Goal: Task Accomplishment & Management: Use online tool/utility

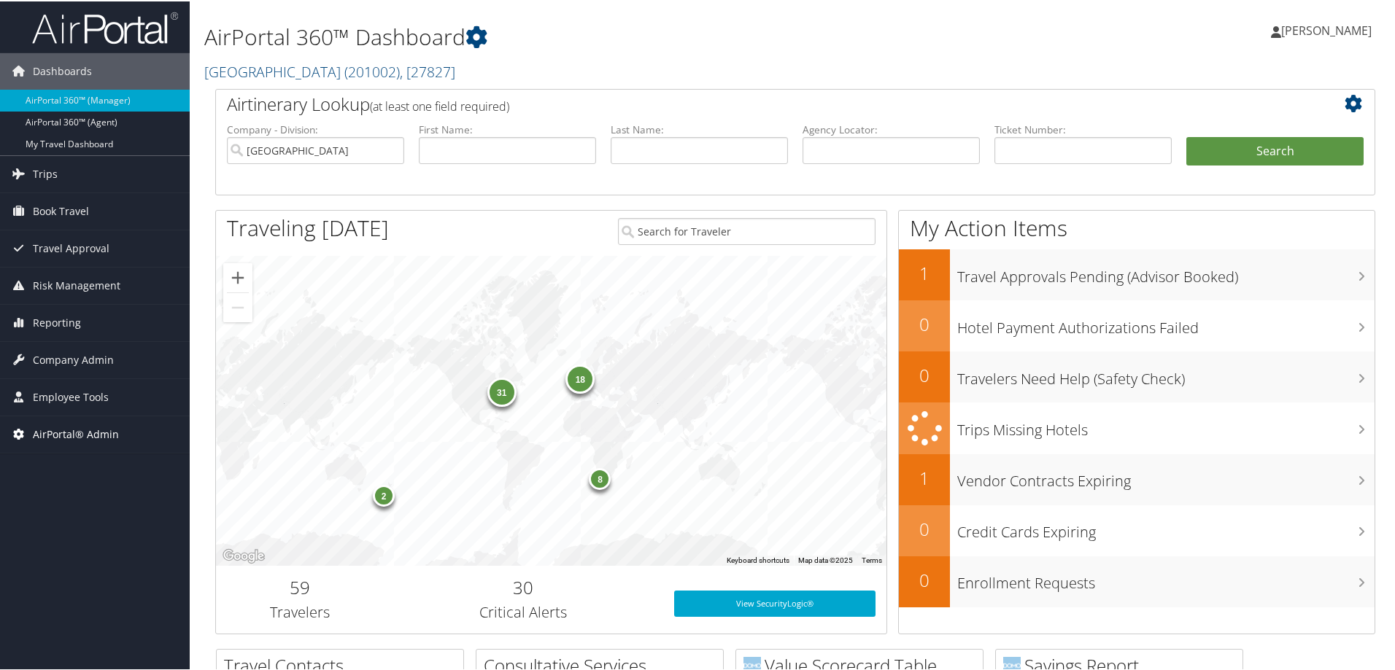
click at [123, 432] on link "AirPortal® Admin" at bounding box center [95, 433] width 190 height 36
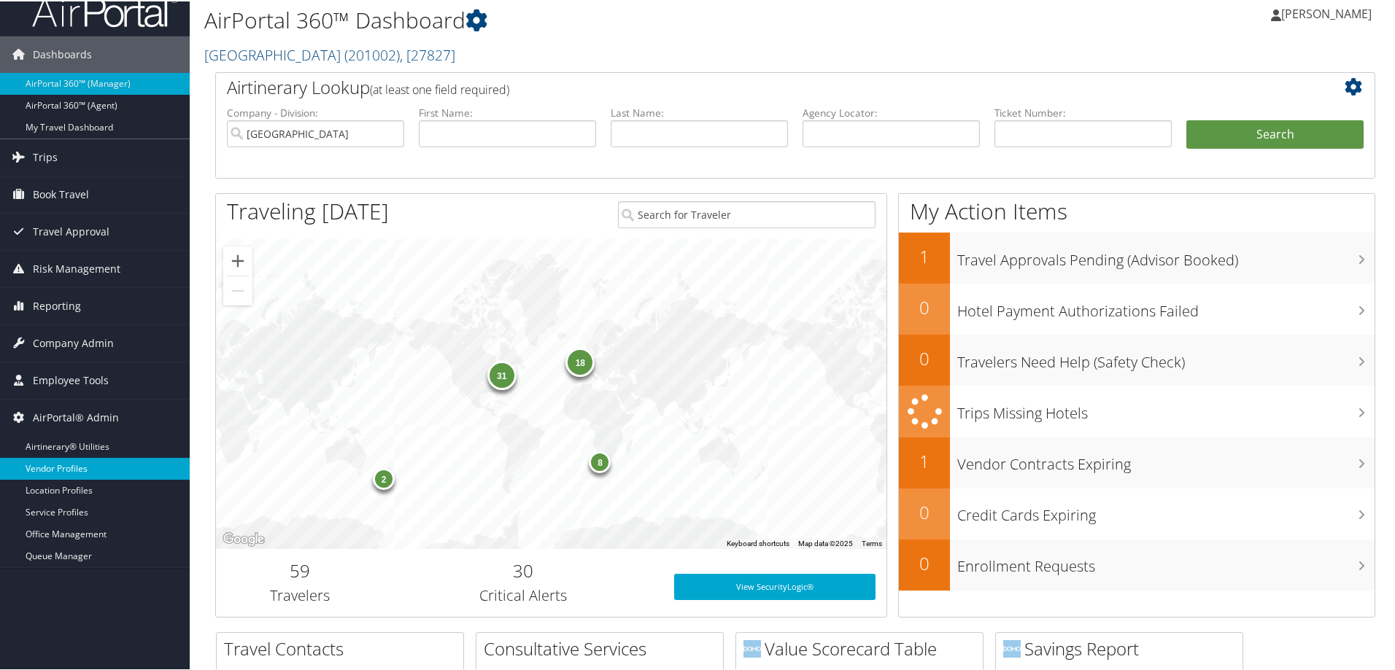
scroll to position [73, 0]
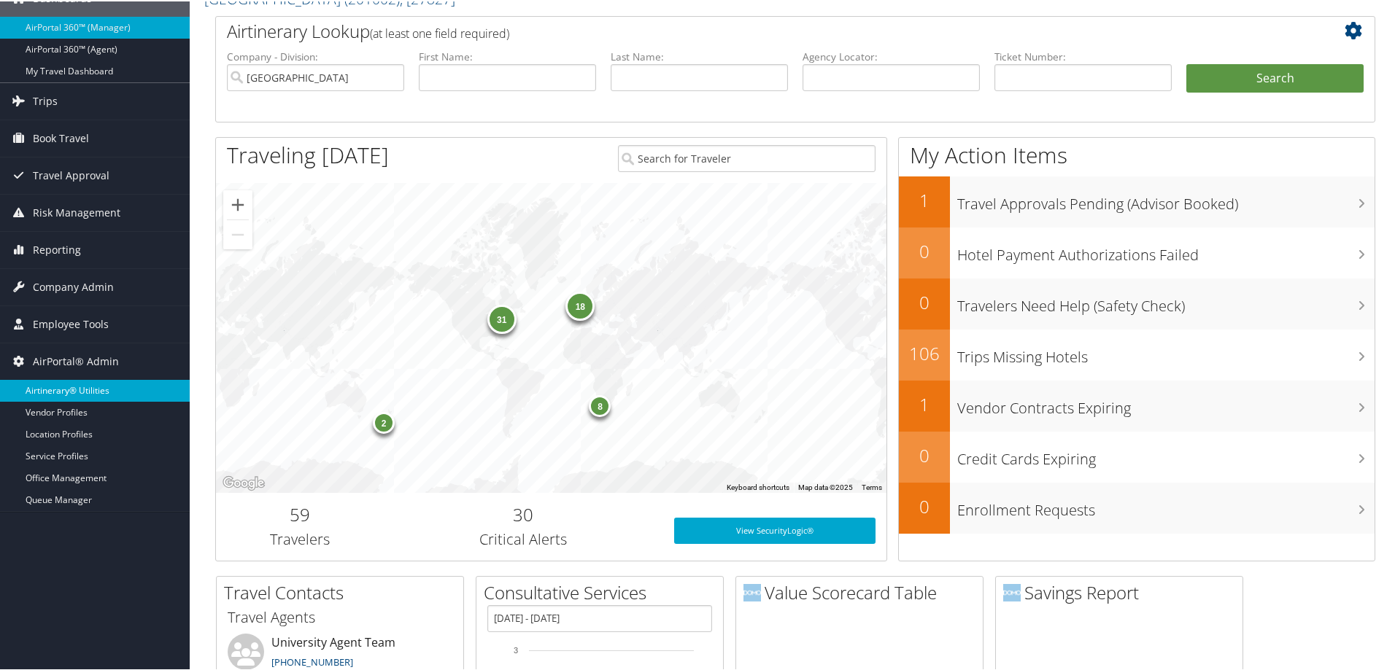
click at [94, 394] on link "Airtinerary® Utilities" at bounding box center [95, 390] width 190 height 22
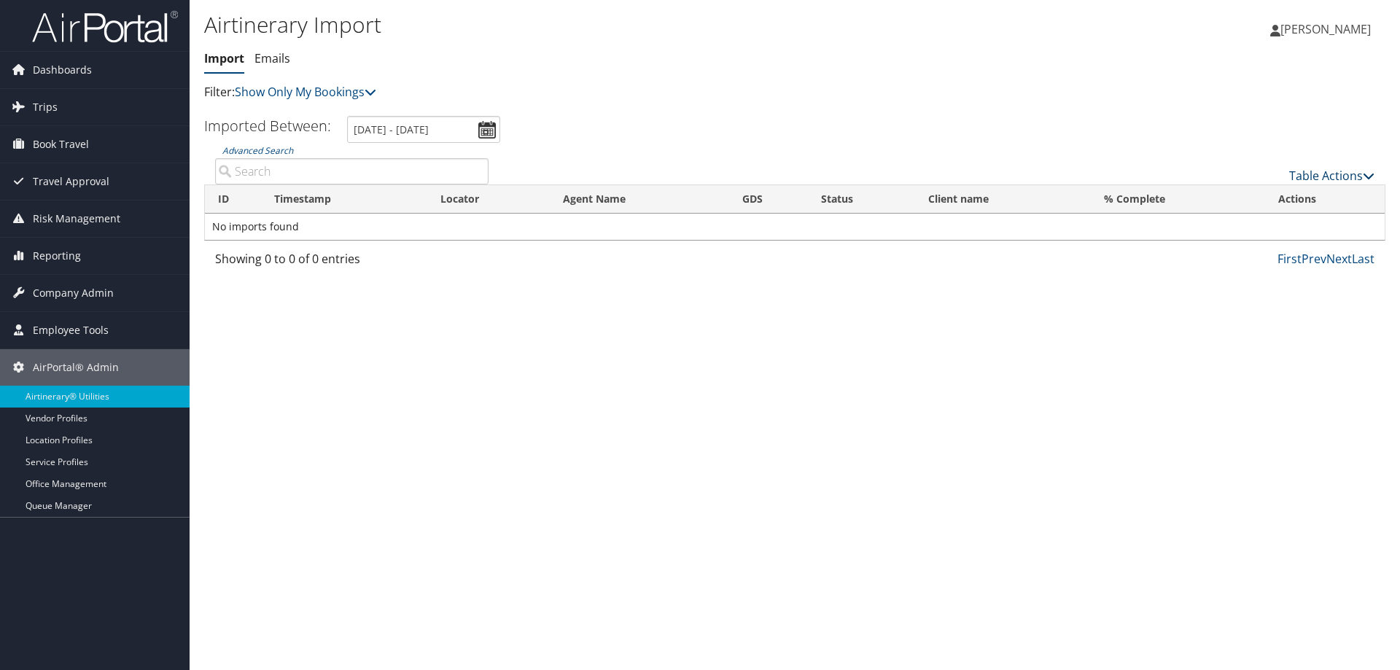
click at [1332, 180] on link "Table Actions" at bounding box center [1332, 176] width 85 height 16
click at [1273, 225] on link "Import Itinerary" at bounding box center [1283, 223] width 192 height 25
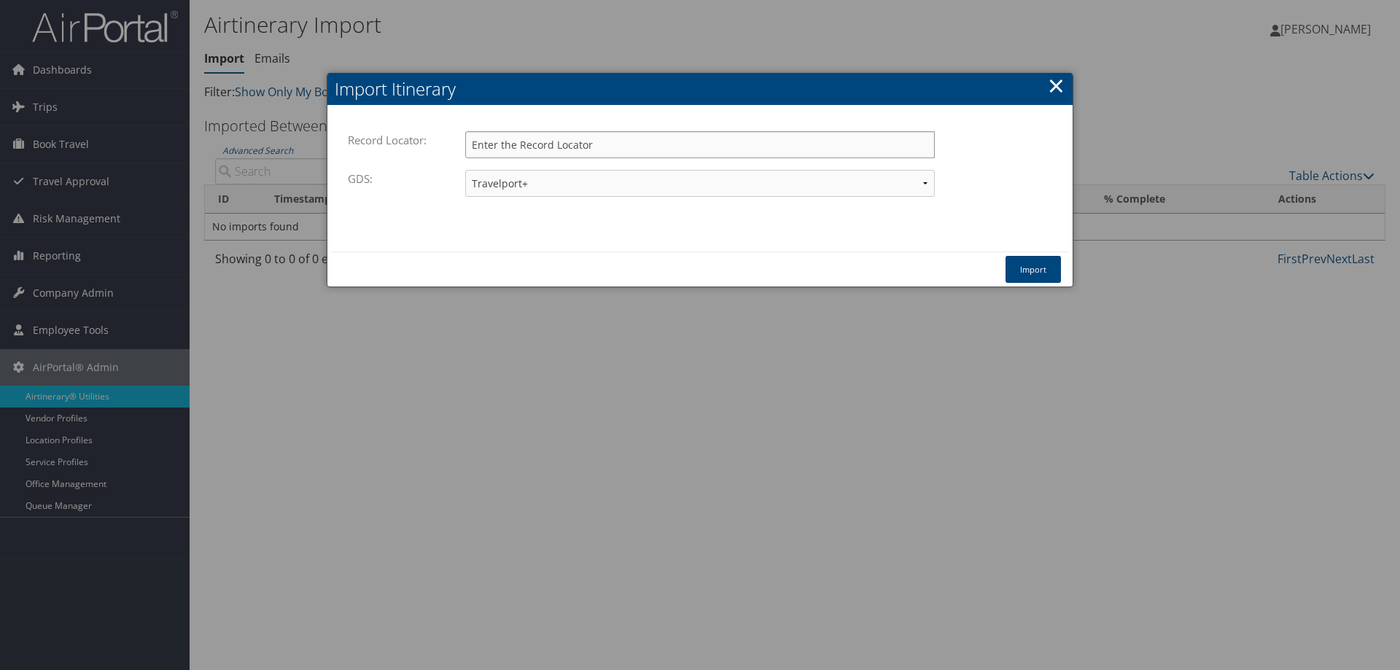
click at [552, 152] on input "Record Locator:" at bounding box center [700, 144] width 470 height 27
type input "dljhhm"
click at [1052, 268] on button "Import" at bounding box center [1033, 269] width 55 height 27
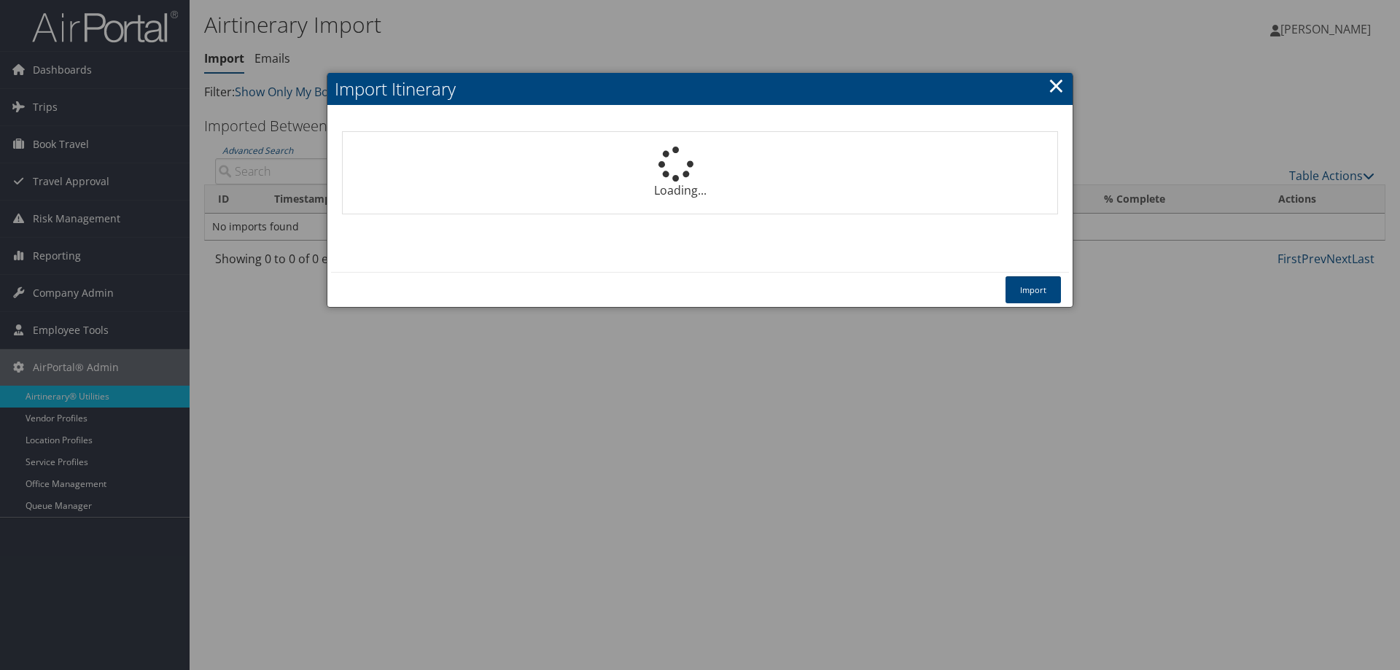
select select "1P"
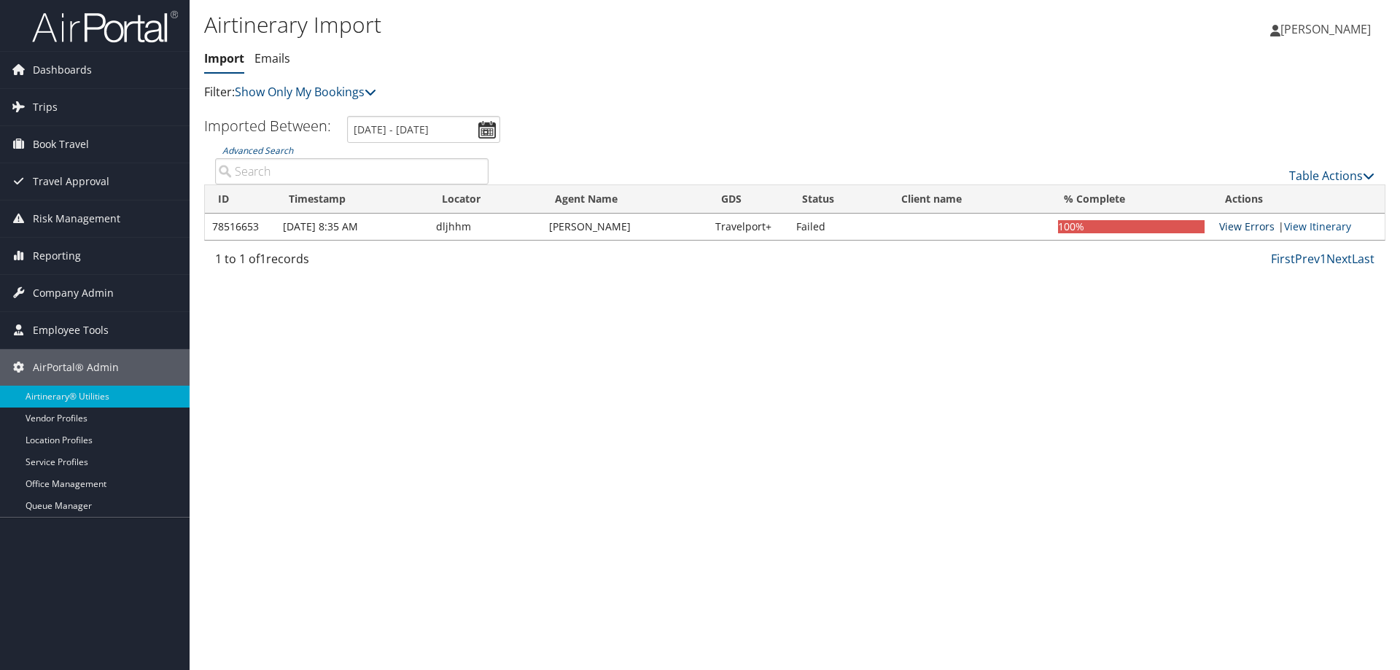
click at [1230, 229] on link "View Errors" at bounding box center [1247, 227] width 55 height 14
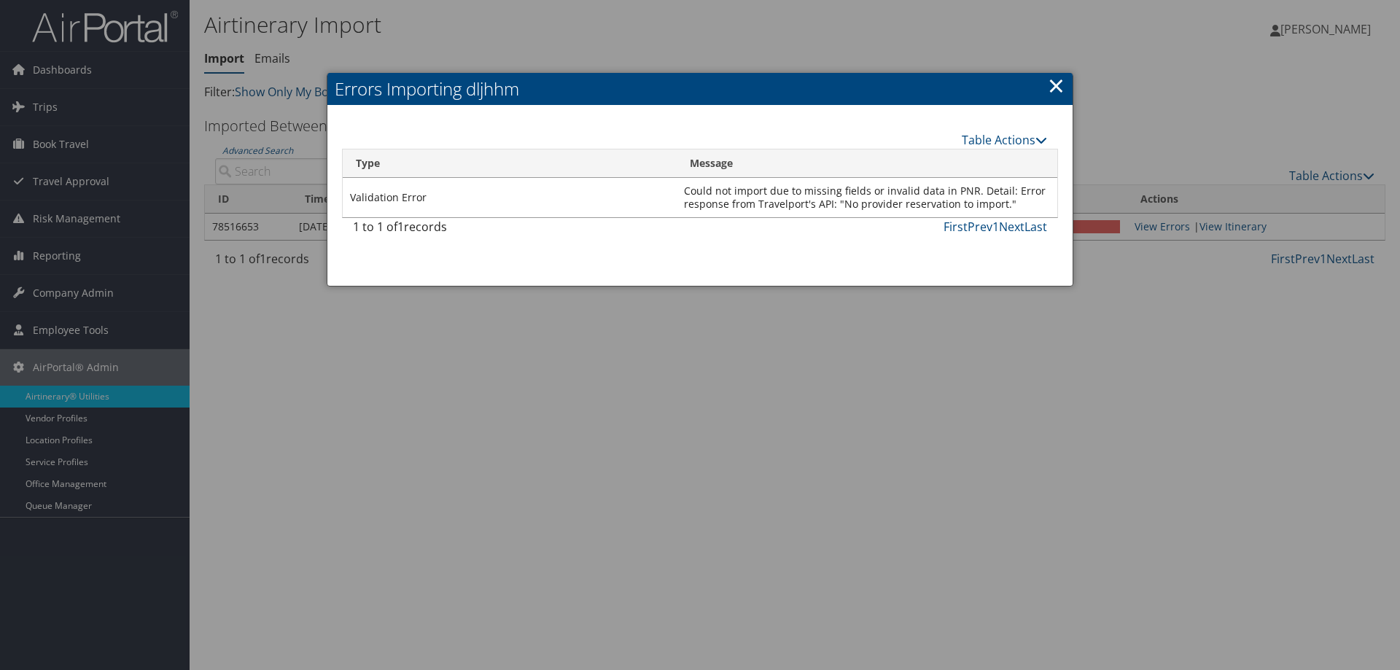
click at [609, 441] on div at bounding box center [700, 335] width 1400 height 670
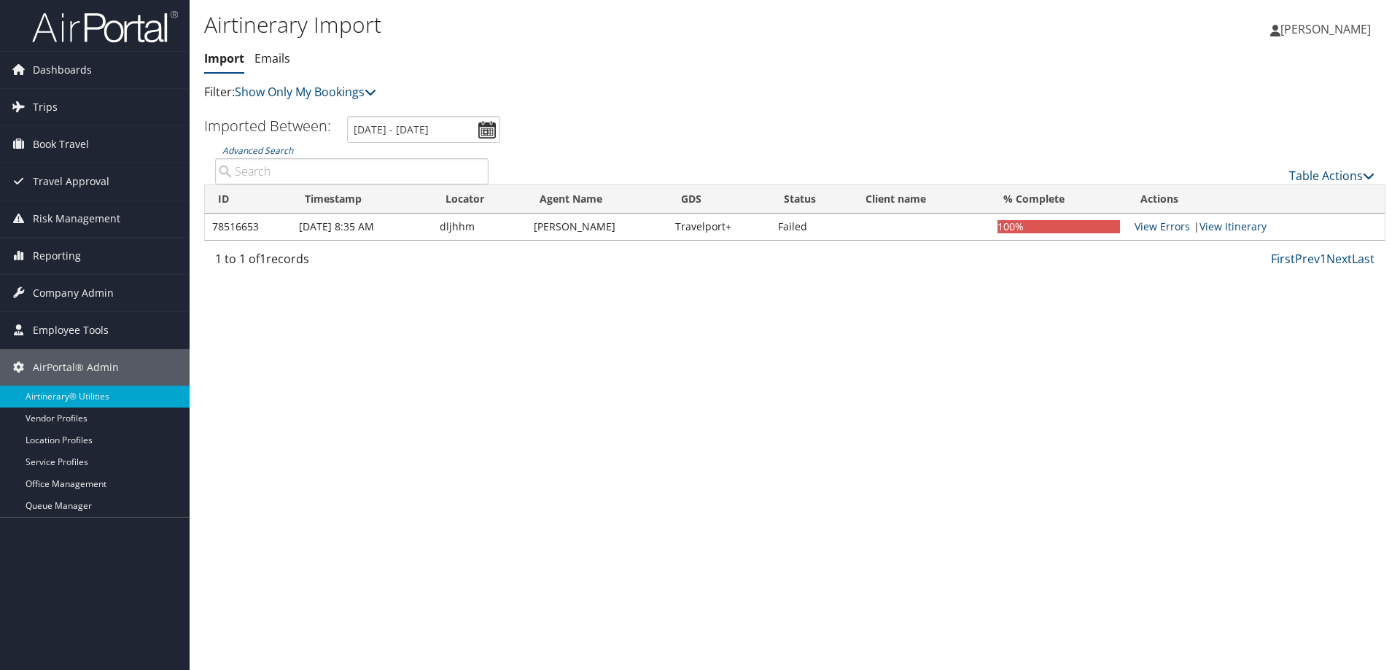
click at [473, 224] on td "dljhhm" at bounding box center [480, 227] width 94 height 26
click at [465, 227] on td "dljhhm" at bounding box center [480, 227] width 94 height 26
copy td "dljhhm"
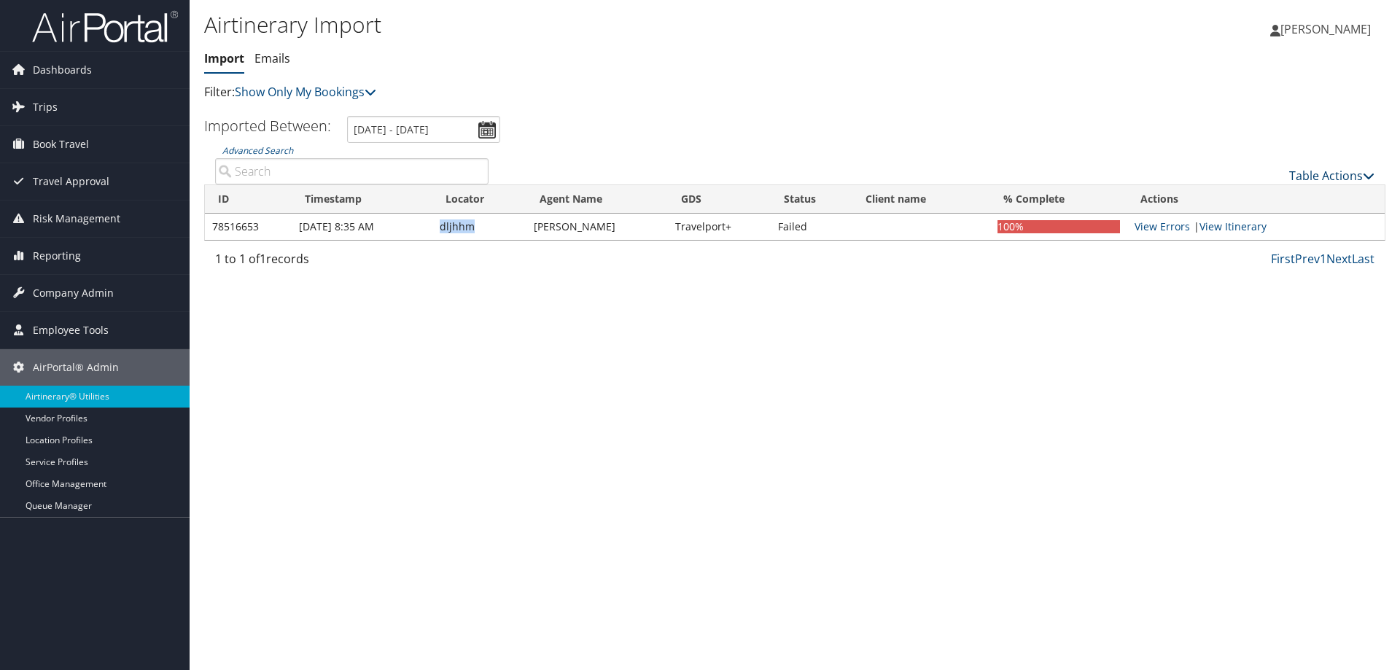
click at [1340, 182] on link "Table Actions" at bounding box center [1332, 176] width 85 height 16
click at [1255, 224] on link "Import Itinerary" at bounding box center [1283, 223] width 192 height 25
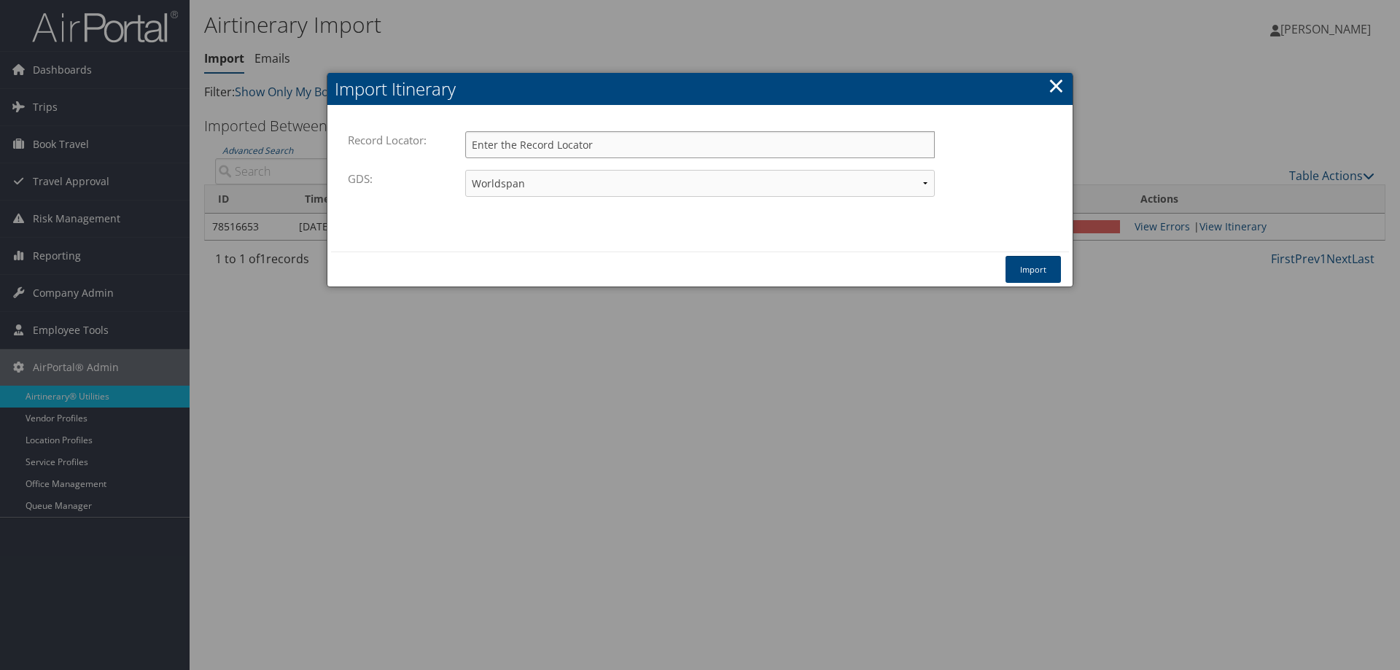
click at [553, 144] on input "Record Locator:" at bounding box center [700, 144] width 470 height 27
click at [702, 171] on select "Travelport+ Worldspan Apollo Sabre Amadeus" at bounding box center [700, 183] width 470 height 27
select select "1G"
click at [465, 170] on select "Travelport+ Worldspan Apollo Sabre Amadeus" at bounding box center [700, 183] width 470 height 27
click at [605, 148] on input "Record Locator:" at bounding box center [700, 144] width 470 height 27
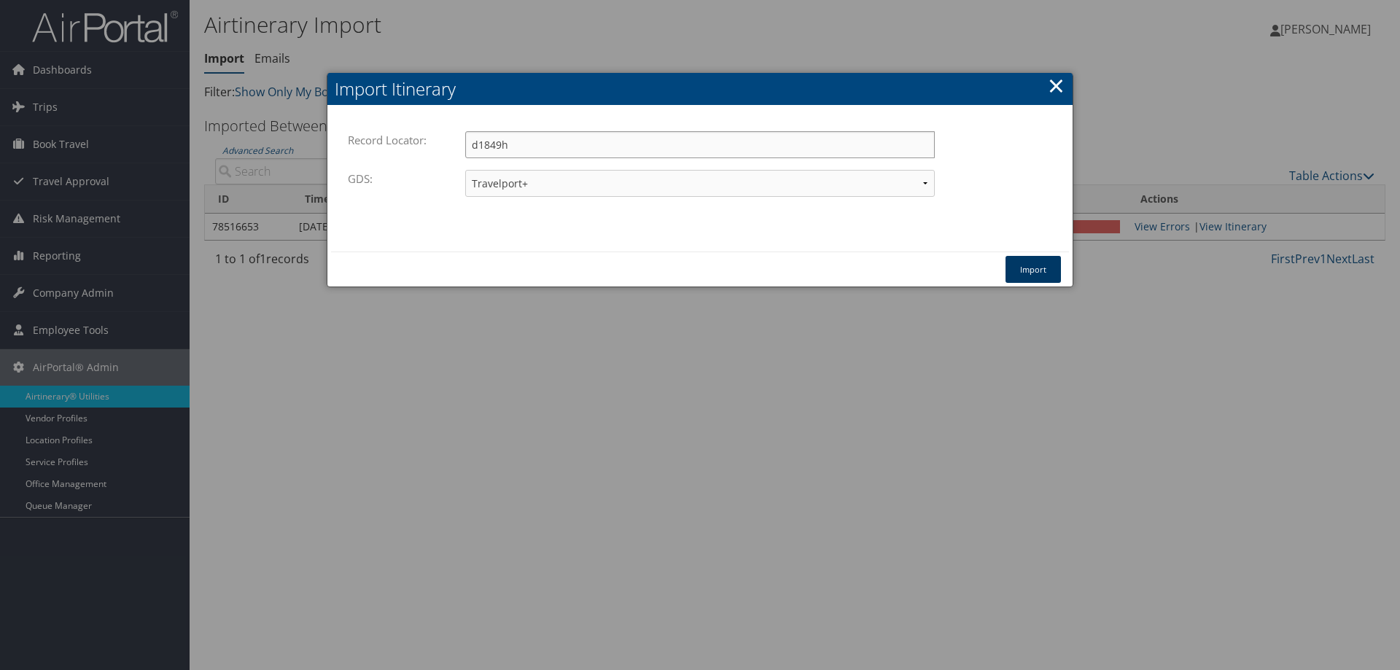
type input "d1849h"
click at [1051, 264] on button "Import" at bounding box center [1033, 269] width 55 height 27
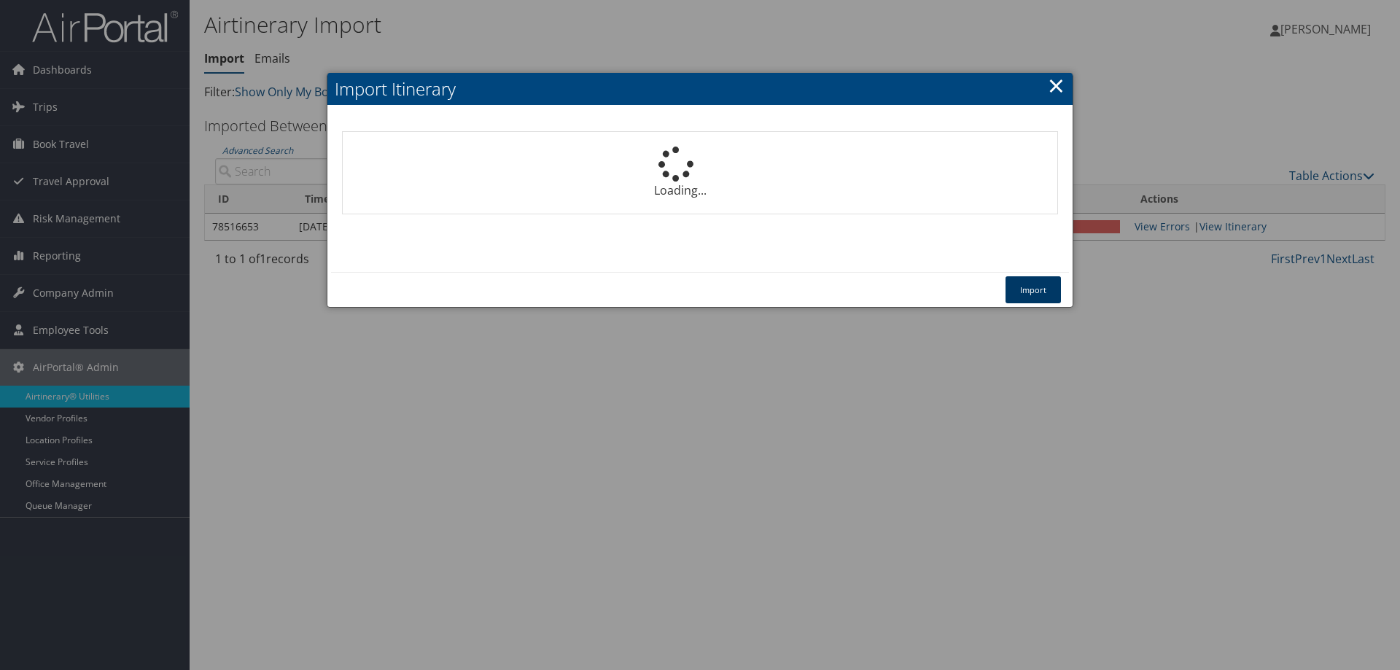
select select "1P"
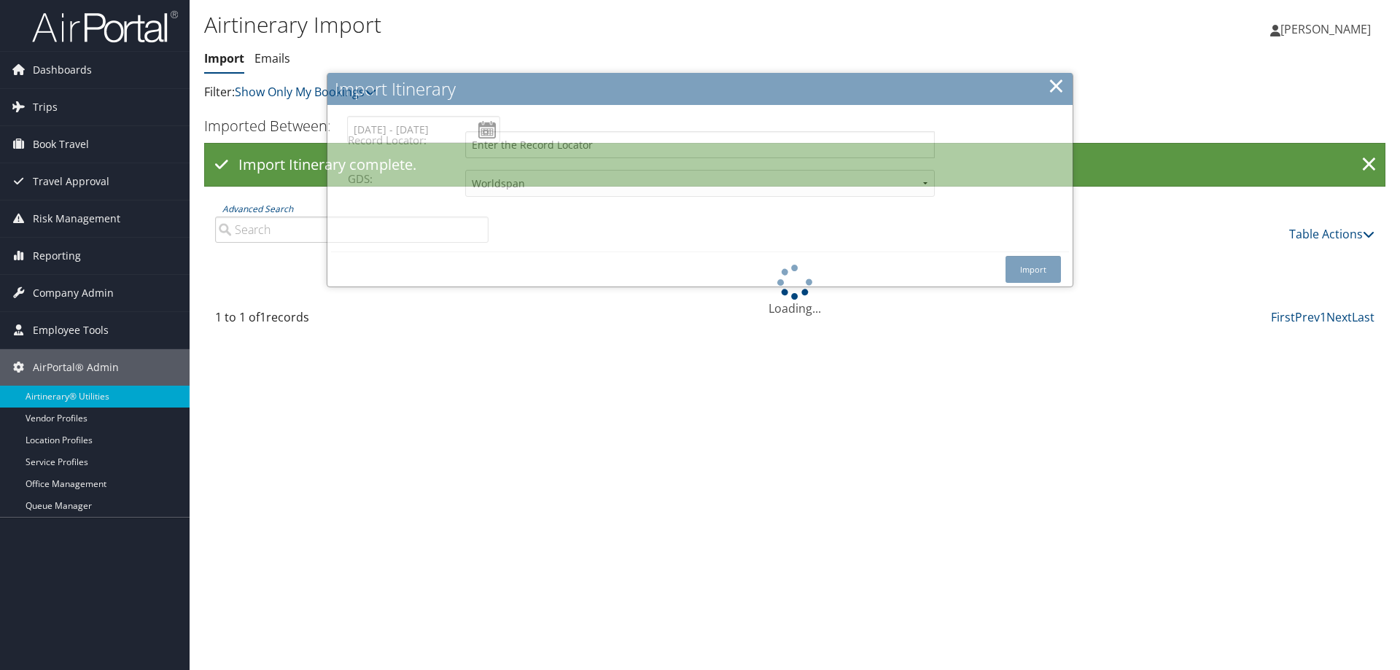
select select "1P"
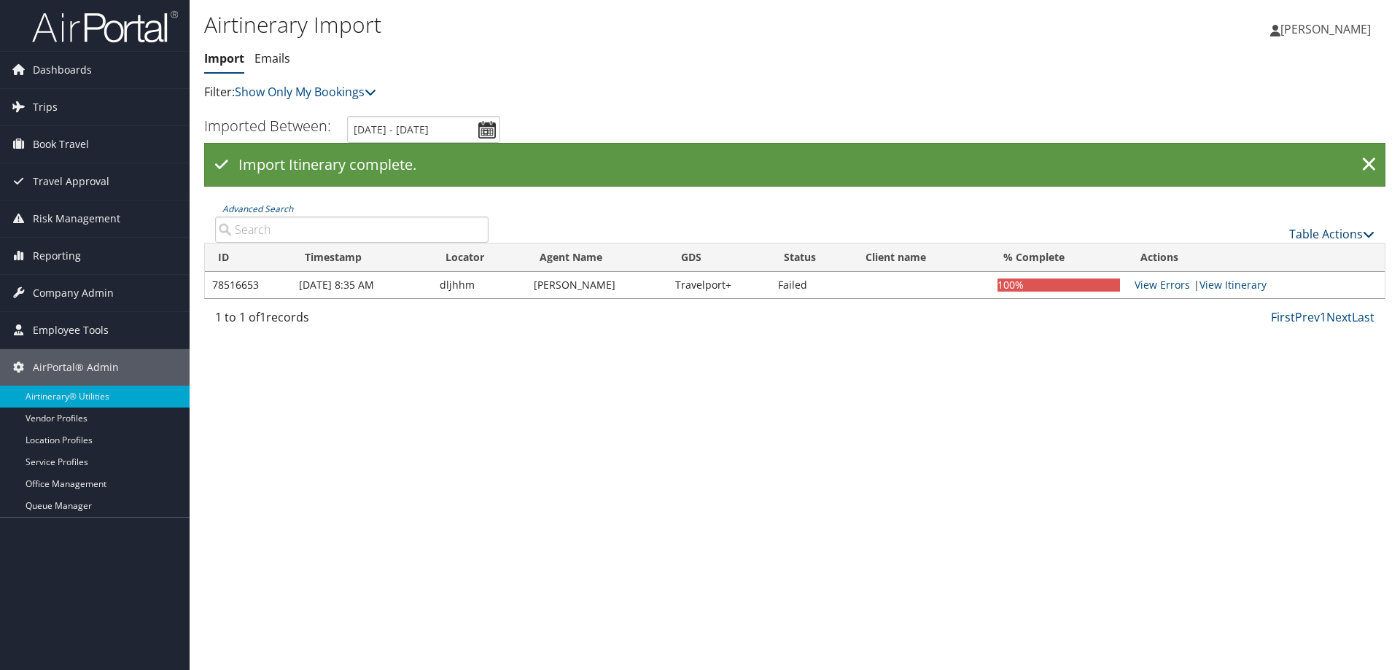
click at [1357, 231] on link "Table Actions" at bounding box center [1332, 234] width 85 height 16
click at [1308, 285] on link "Import Itinerary" at bounding box center [1283, 281] width 192 height 25
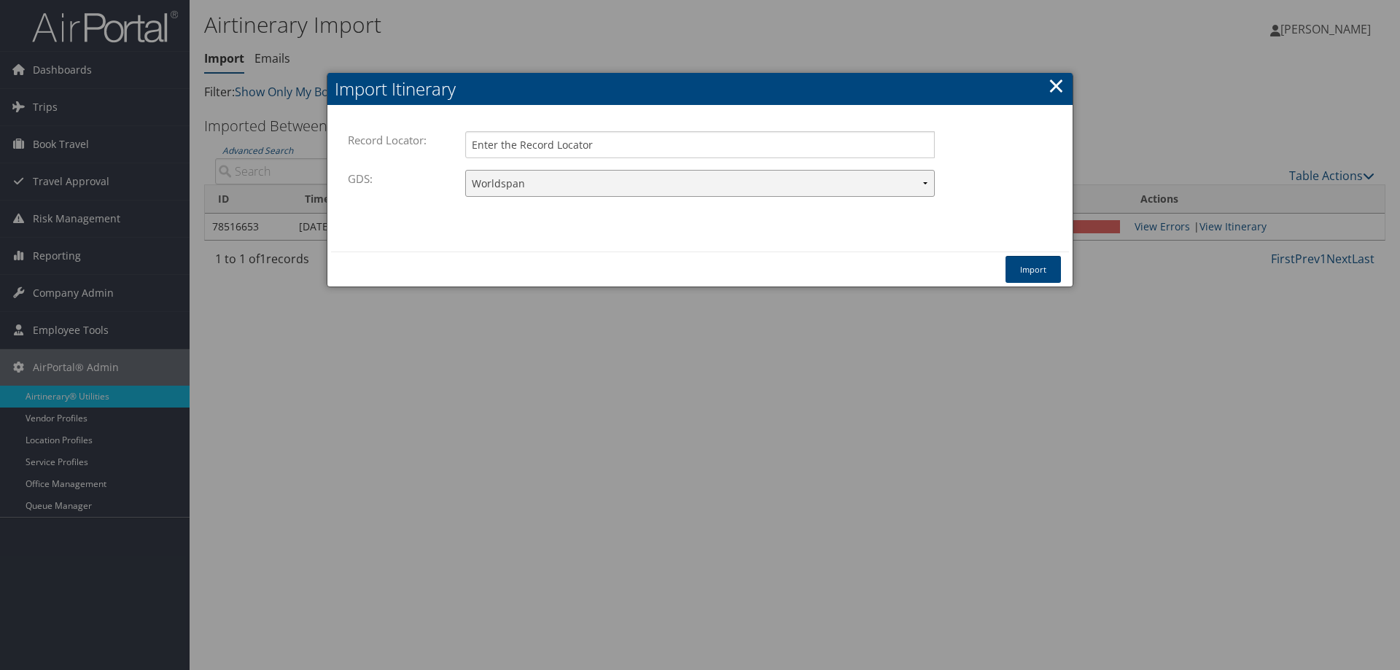
click at [532, 182] on select "Travelport+ Worldspan Apollo Sabre Amadeus" at bounding box center [700, 183] width 470 height 27
select select "1G"
click at [465, 170] on select "Travelport+ Worldspan Apollo Sabre Amadeus" at bounding box center [700, 183] width 470 height 27
click at [517, 147] on input "Record Locator:" at bounding box center [700, 144] width 470 height 27
type input "dlj9hd"
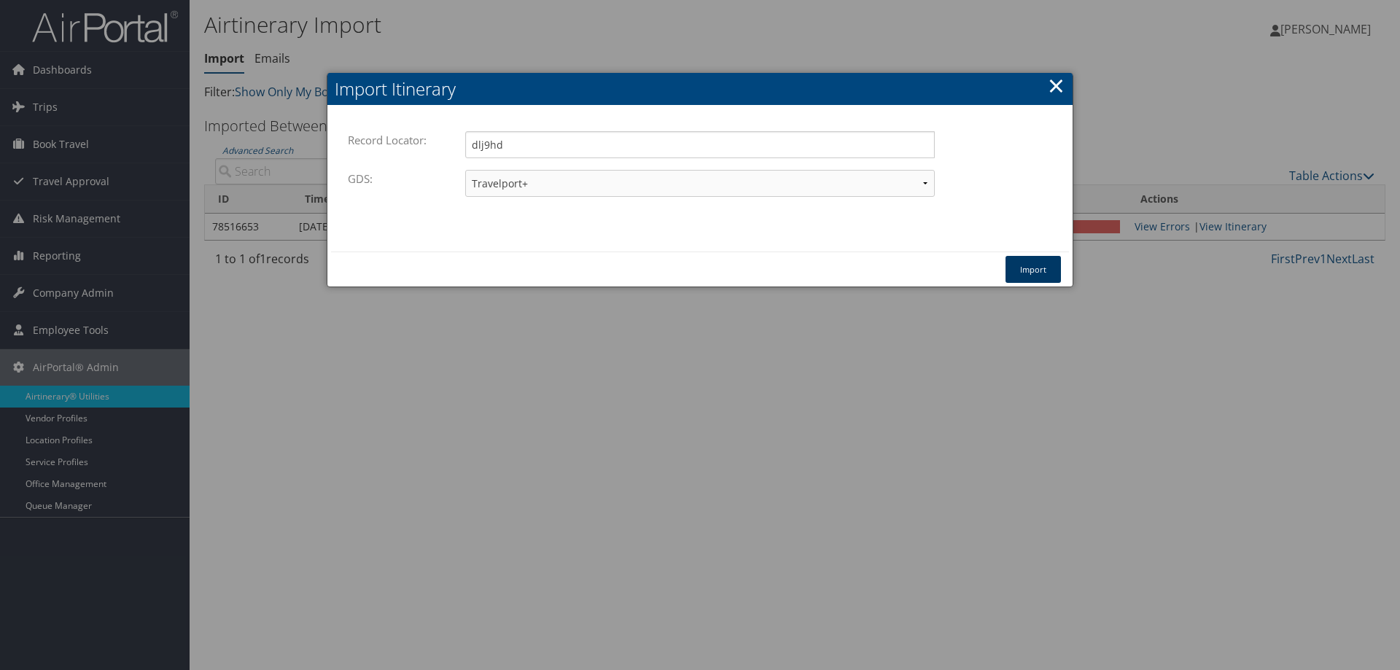
click at [1009, 260] on button "Import" at bounding box center [1033, 269] width 55 height 27
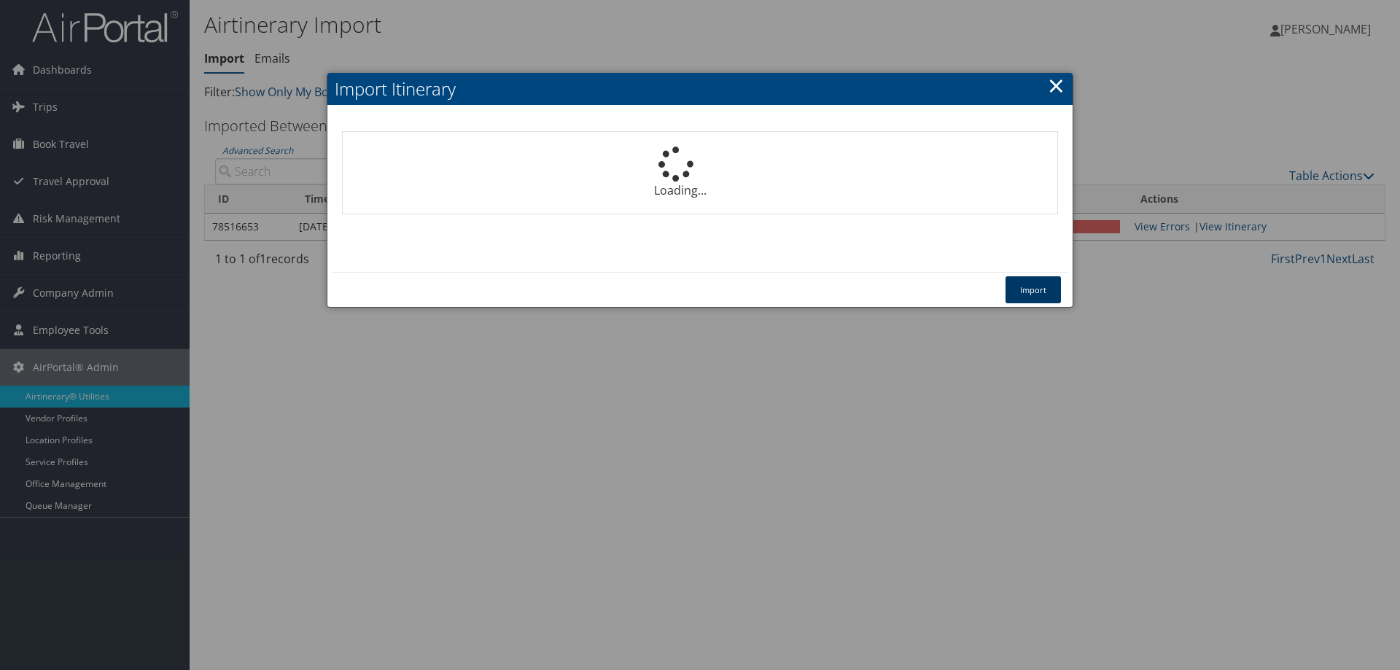
select select "1P"
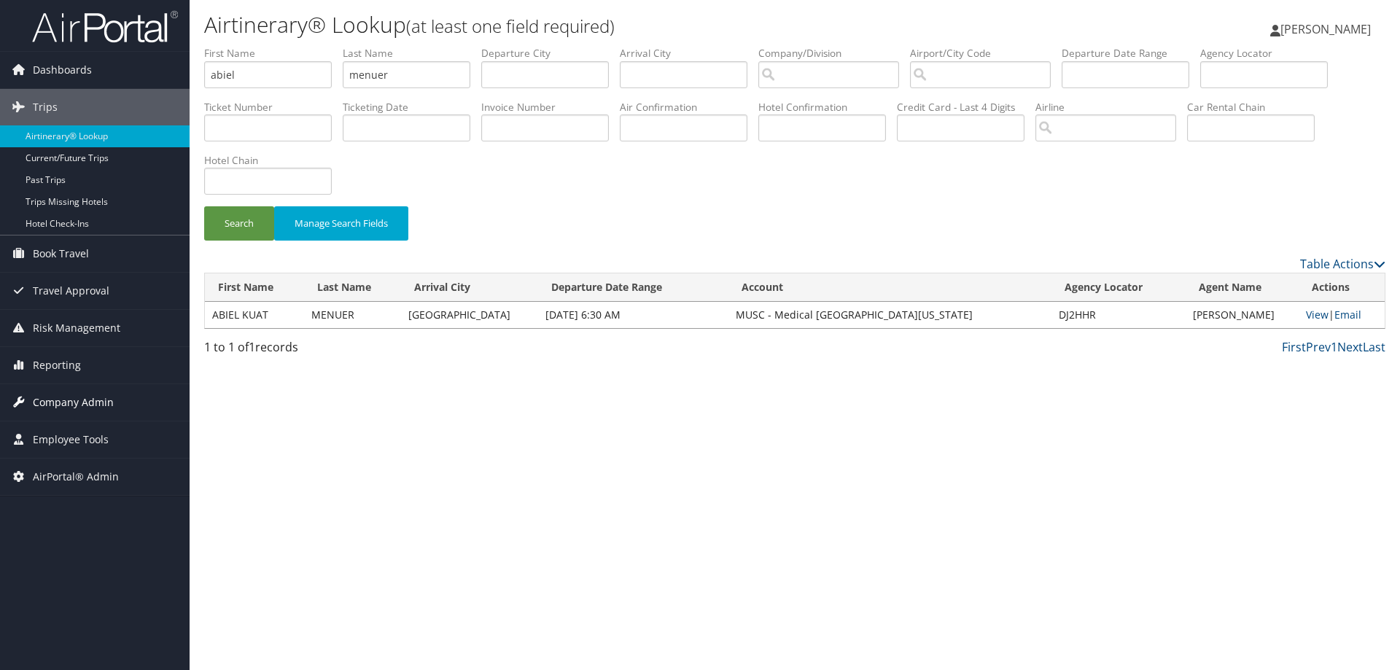
click at [122, 414] on link "Company Admin" at bounding box center [95, 402] width 190 height 36
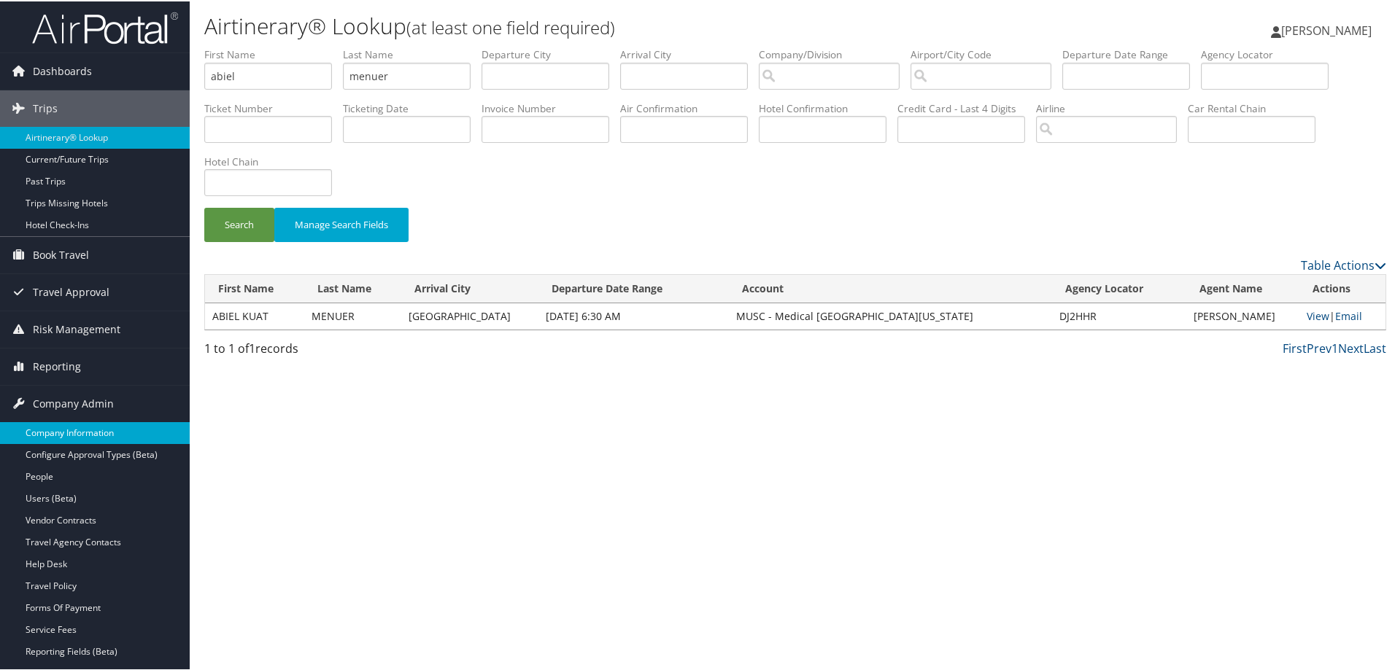
click at [111, 435] on link "Company Information" at bounding box center [95, 432] width 190 height 22
